Goal: Navigation & Orientation: Find specific page/section

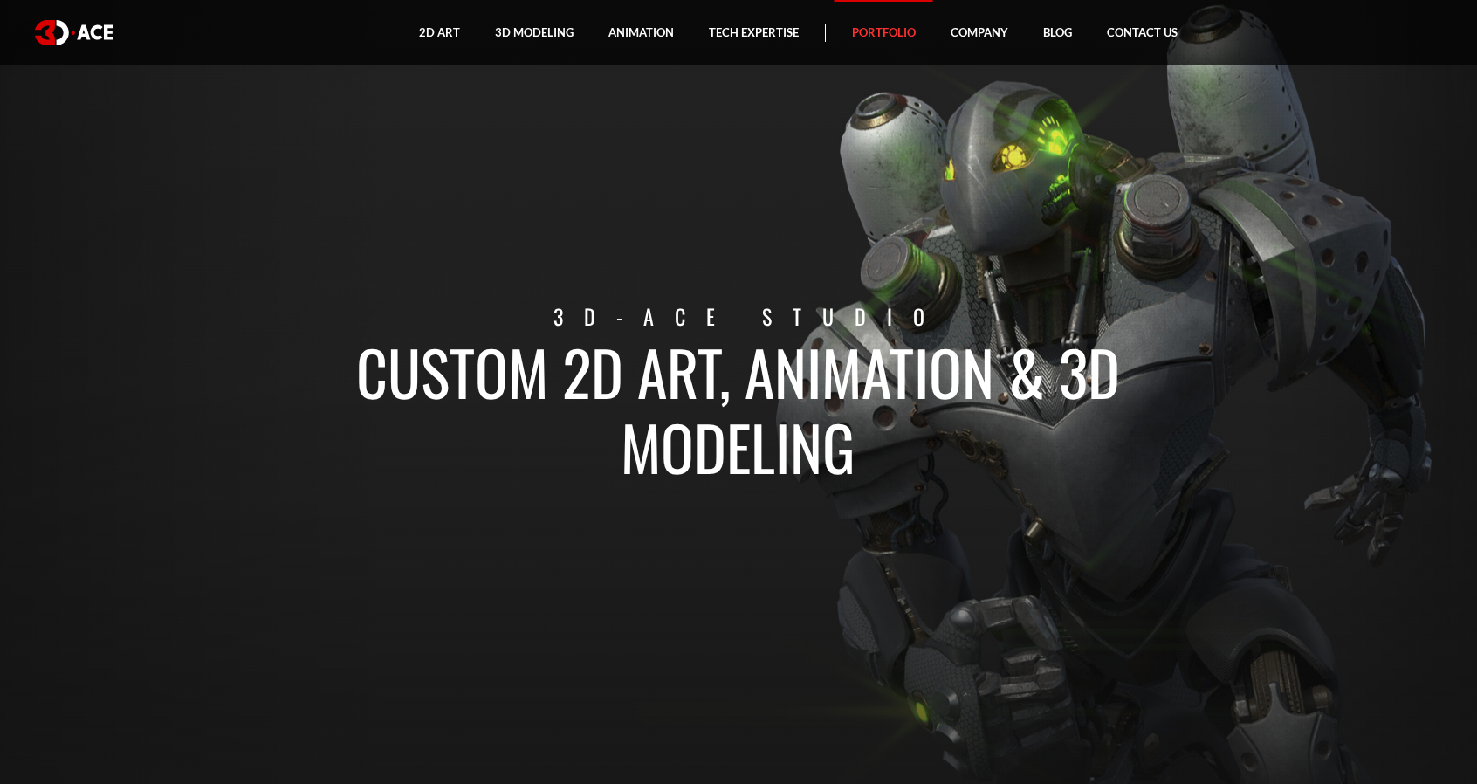
click at [872, 35] on link "Portfolio" at bounding box center [884, 32] width 99 height 65
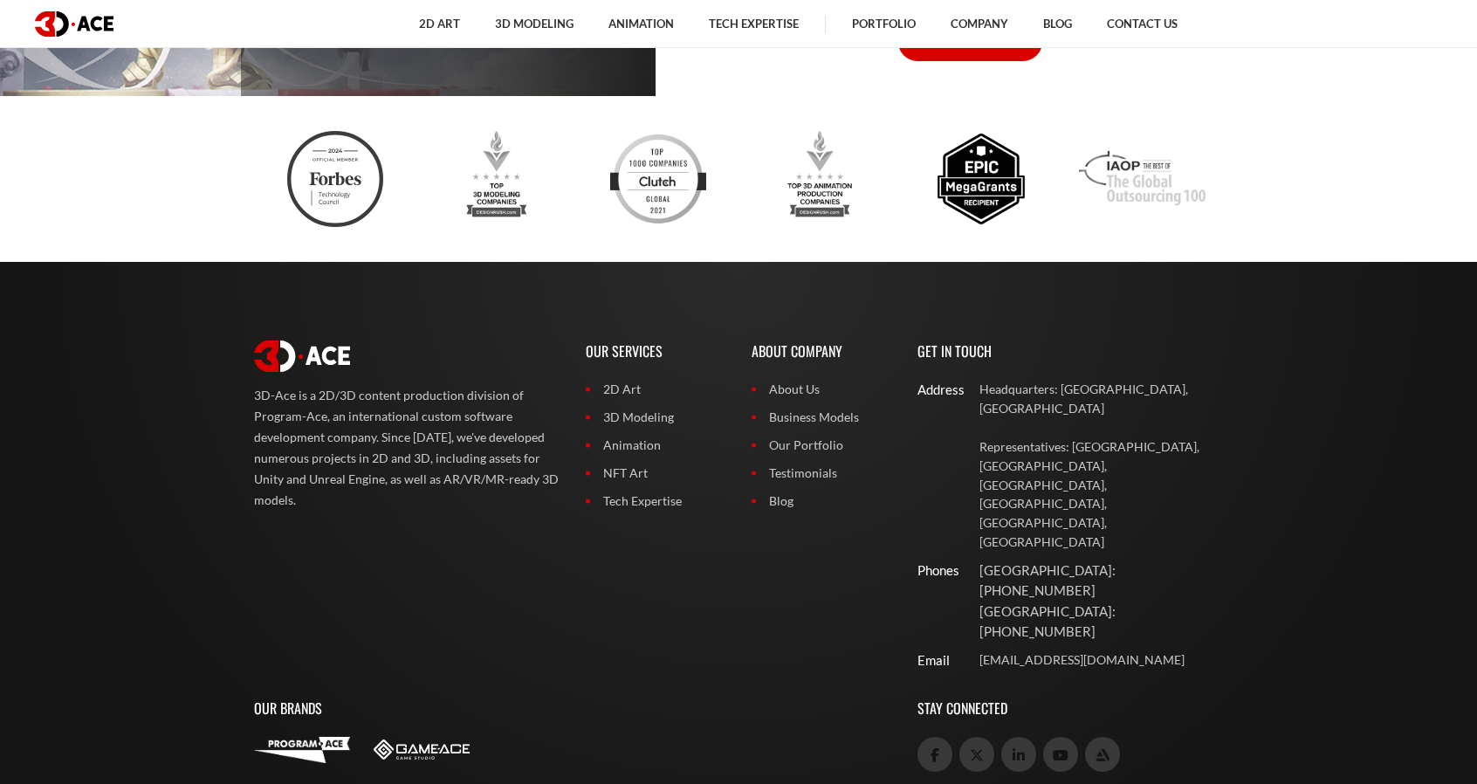
scroll to position [7236, 0]
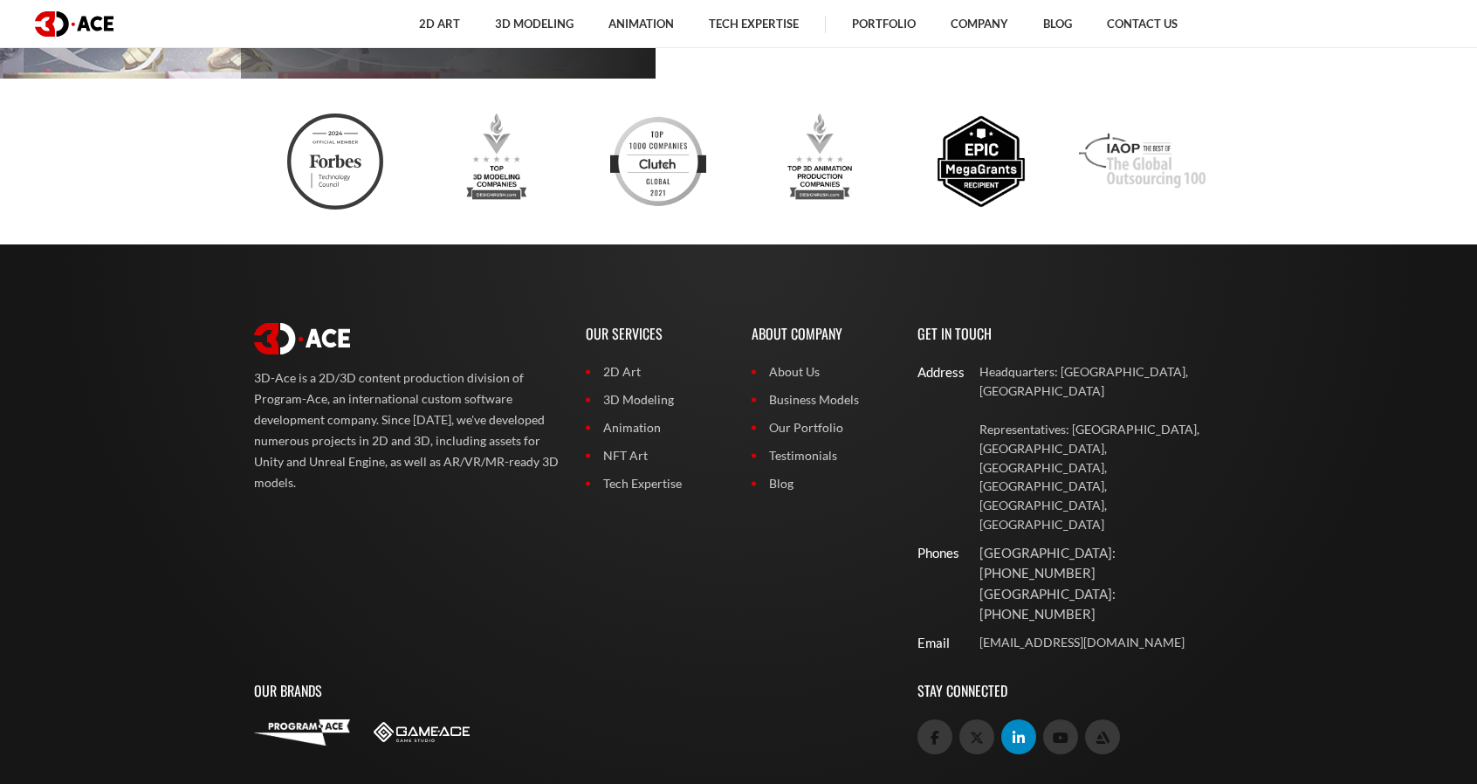
click at [1008, 720] on link at bounding box center [1019, 737] width 35 height 35
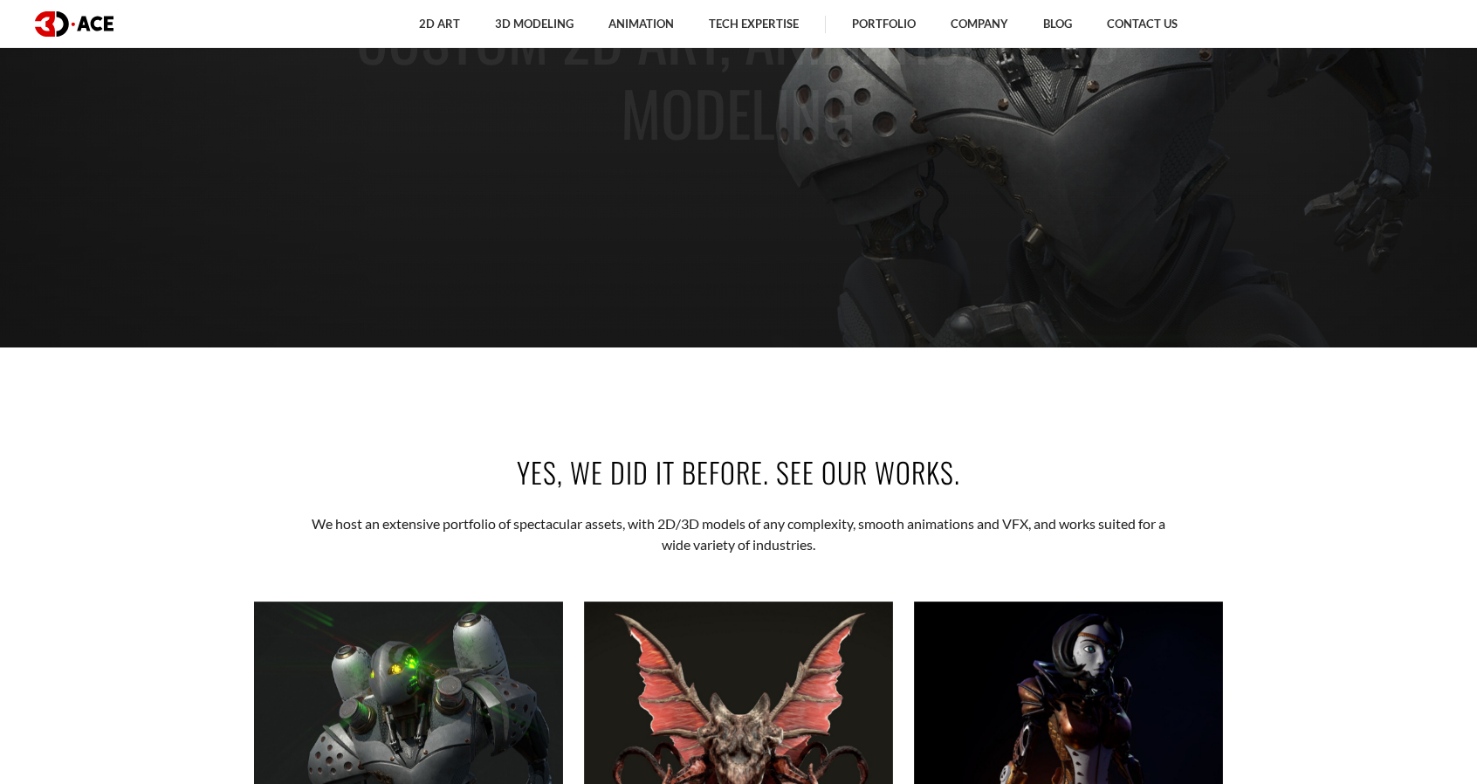
scroll to position [0, 0]
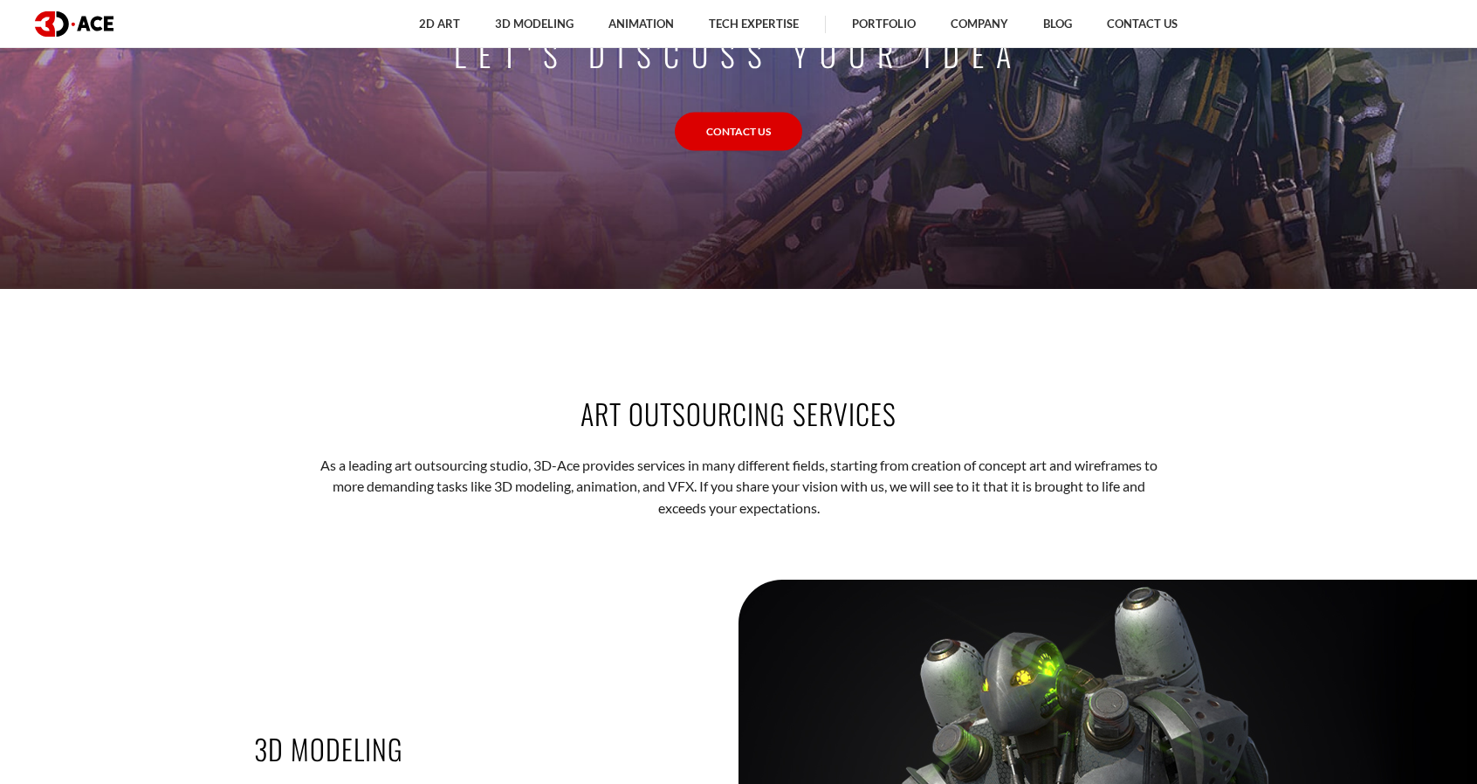
scroll to position [7236, 0]
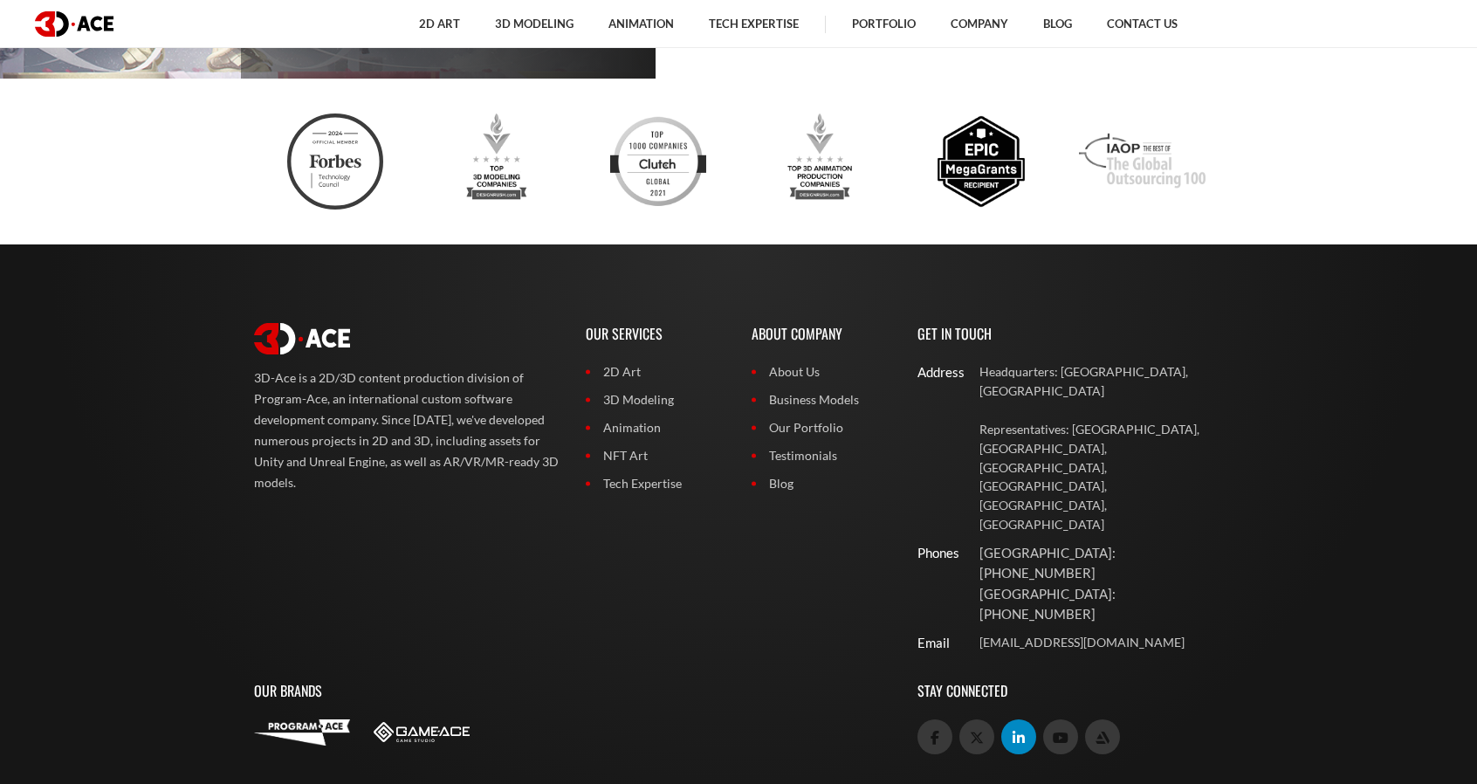
click at [1016, 731] on icon at bounding box center [1019, 738] width 12 height 14
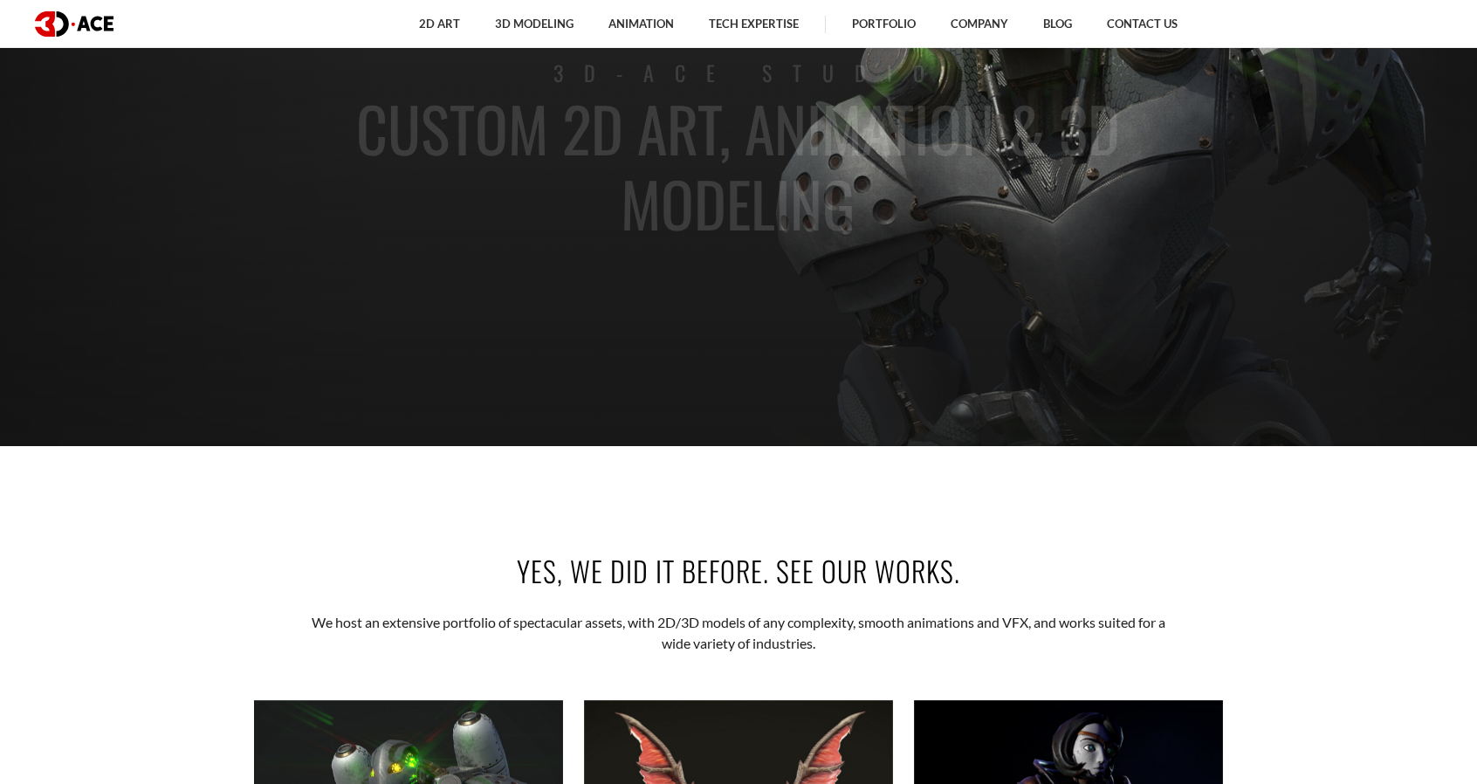
scroll to position [0, 0]
